Goal: Find specific page/section: Find specific page/section

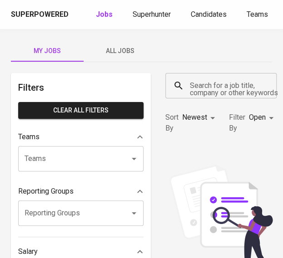
click at [223, 92] on input "Search for a job title, company or other keywords" at bounding box center [223, 85] width 71 height 17
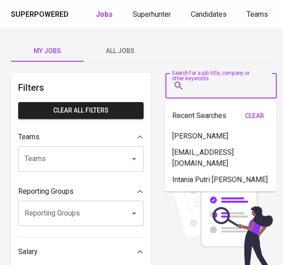
type input "v"
click at [147, 7] on div "Superpowered Jobs Superhunter Candidates Teams GlintsGPT NEW F" at bounding box center [141, 14] width 283 height 29
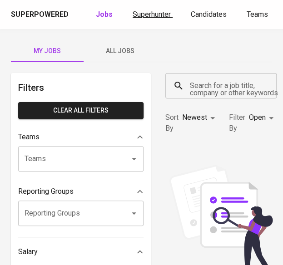
click at [149, 15] on span "Superhunter" at bounding box center [152, 14] width 38 height 9
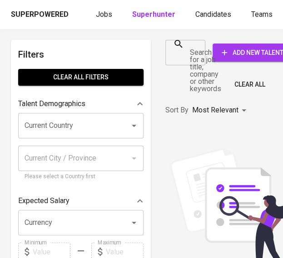
click at [188, 55] on div "Search for a job title, company or other keywords" at bounding box center [185, 52] width 40 height 25
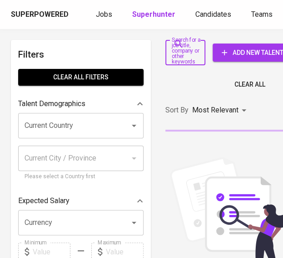
paste input "[EMAIL_ADDRESS][DOMAIN_NAME]"
type input "[EMAIL_ADDRESS][DOMAIN_NAME]"
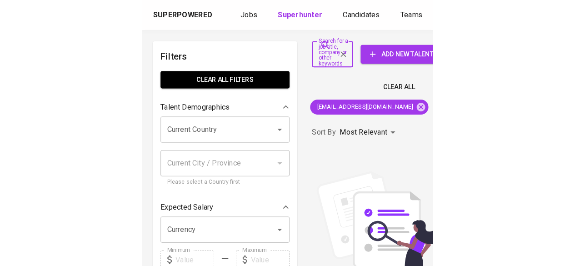
scroll to position [45, 0]
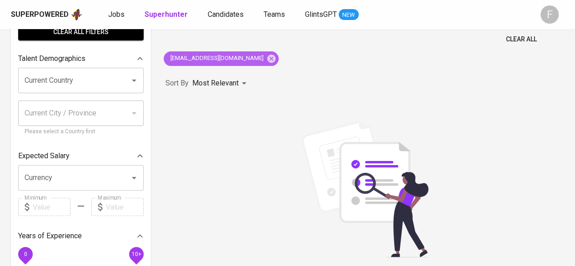
click at [269, 62] on icon at bounding box center [271, 59] width 10 height 10
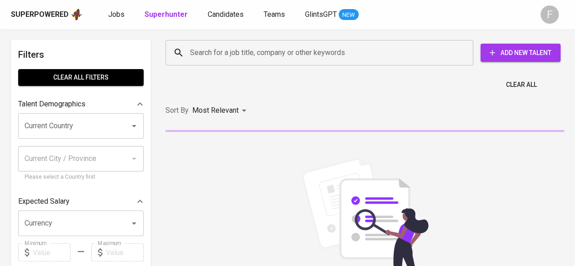
click at [270, 57] on input "Search for a job title, company or other keywords" at bounding box center [322, 52] width 268 height 17
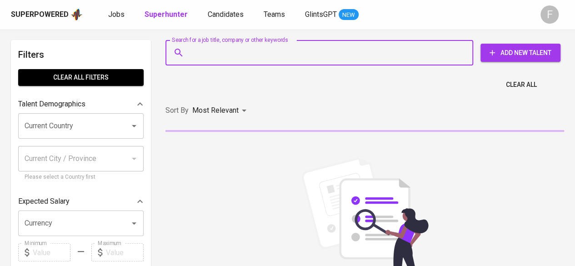
paste input "[EMAIL_ADDRESS][DOMAIN_NAME]"
type input "[EMAIL_ADDRESS][DOMAIN_NAME]"
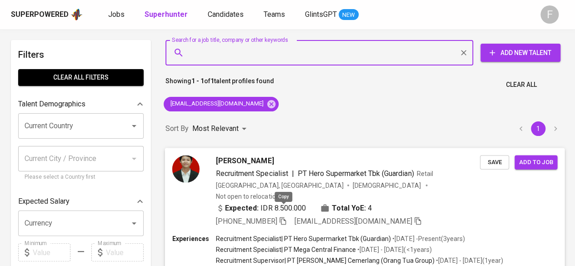
click at [284, 216] on icon "button" at bounding box center [282, 220] width 8 height 8
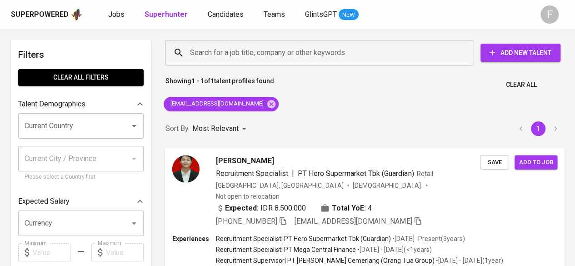
click at [289, 113] on div "Search for a job title, company or other keywords Search for a job title, compa…" at bounding box center [364, 190] width 409 height 310
